Goal: Navigation & Orientation: Find specific page/section

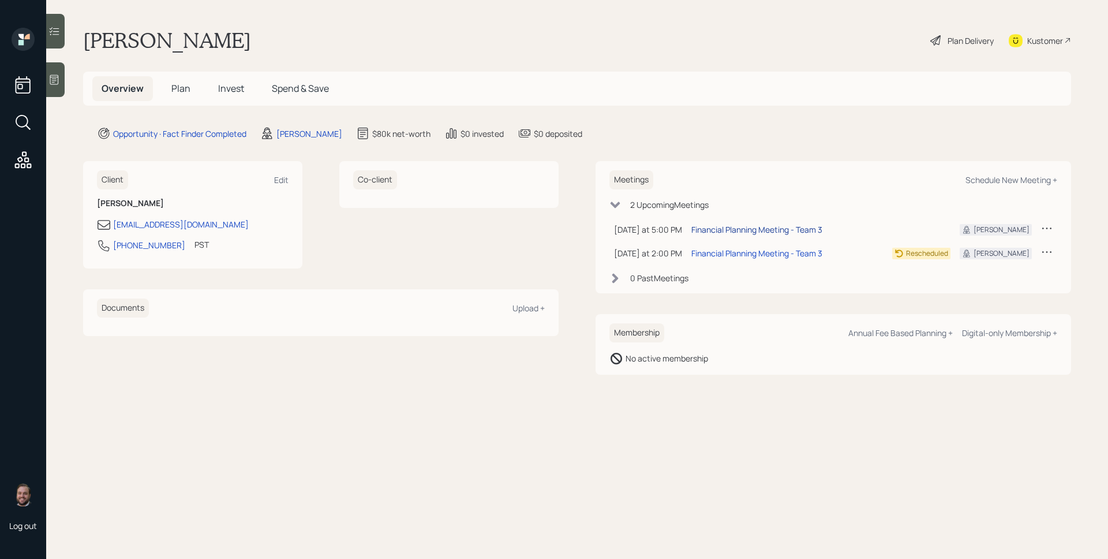
click at [742, 229] on div "Financial Planning Meeting - Team 3" at bounding box center [756, 229] width 131 height 12
